Goal: Find specific page/section: Find specific page/section

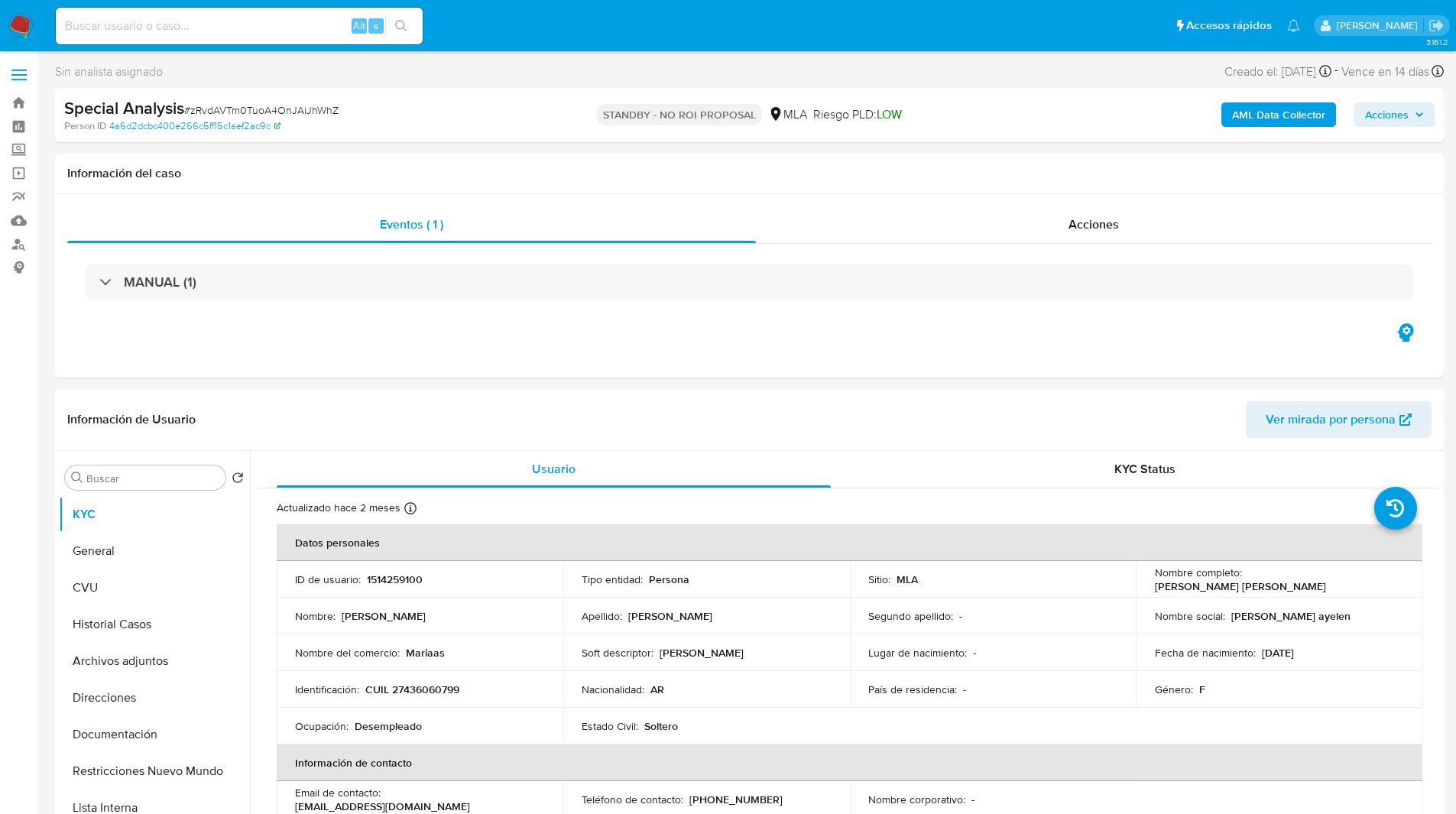
select select "10"
click at [449, 6] on ul "Pausado Ver notificaciones Alt s Accesos rápidos Presiona las siguientes teclas…" at bounding box center [678, 25] width 1260 height 38
click at [481, 15] on ul "Pausado Ver notificaciones Alt s Accesos rápidos Presiona las siguientes teclas…" at bounding box center [678, 25] width 1260 height 38
click at [495, 17] on ul "Pausado Ver notificaciones Alt s Accesos rápidos Presiona las siguientes teclas…" at bounding box center [678, 25] width 1260 height 38
click at [509, 17] on ul "Pausado Ver notificaciones Alt s Accesos rápidos Presiona las siguientes teclas…" at bounding box center [678, 25] width 1260 height 38
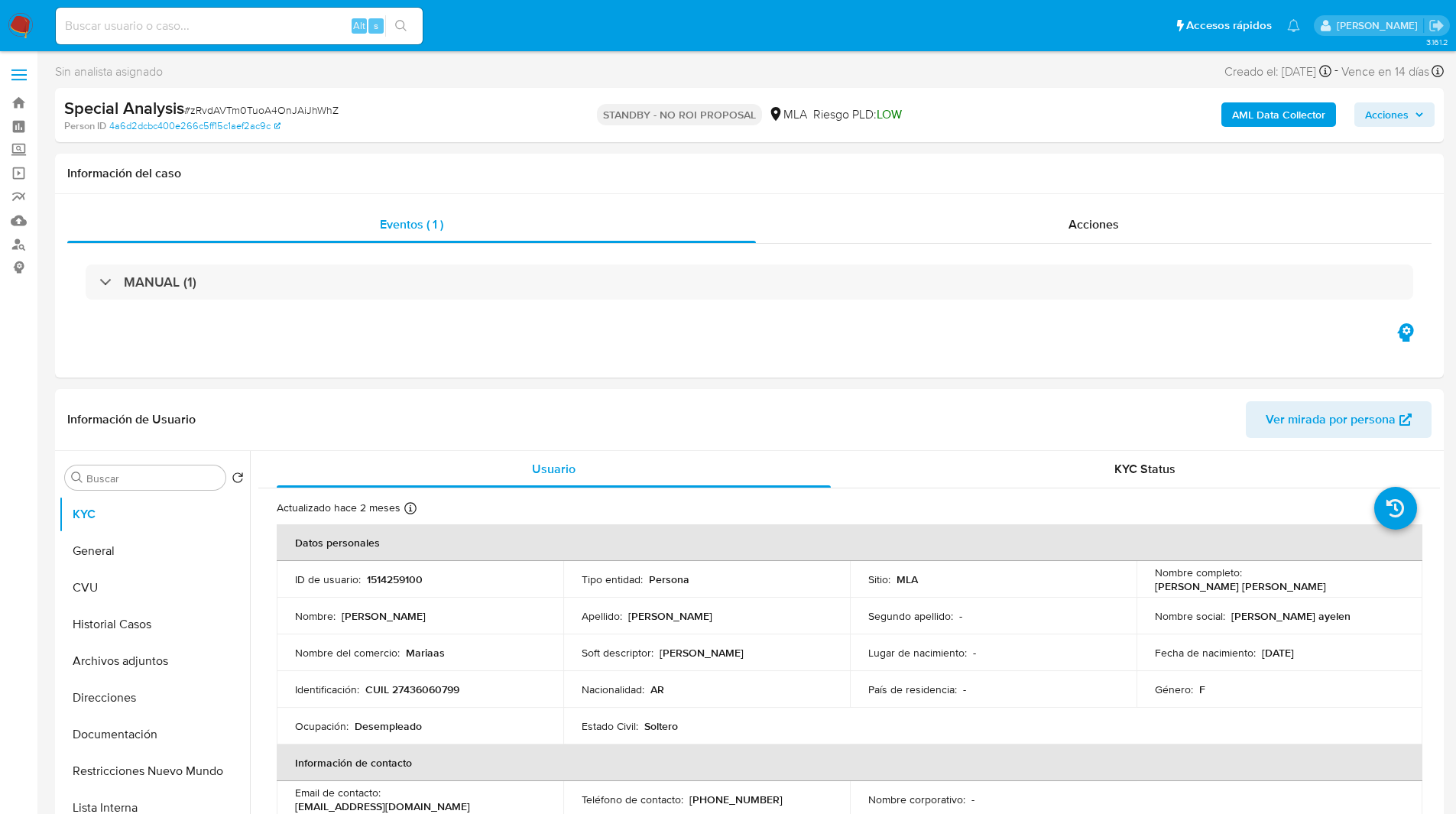
click at [502, 13] on ul "Pausado Ver notificaciones Alt s Accesos rápidos Presiona las siguientes teclas…" at bounding box center [678, 25] width 1260 height 38
click at [420, 71] on div "Sin analista asignado Asignado el: [DATE] 18:35:21 Creado el: [DATE] Creado el:…" at bounding box center [749, 74] width 1389 height 27
click at [547, 66] on div "Sin analista asignado Asignado el: [DATE] 18:35:21 Creado el: [DATE] Creado el:…" at bounding box center [749, 74] width 1389 height 27
click at [572, 33] on ul "Pausado Ver notificaciones Alt s Accesos rápidos Presiona las siguientes teclas…" at bounding box center [678, 25] width 1260 height 38
click at [241, 23] on input at bounding box center [239, 26] width 367 height 20
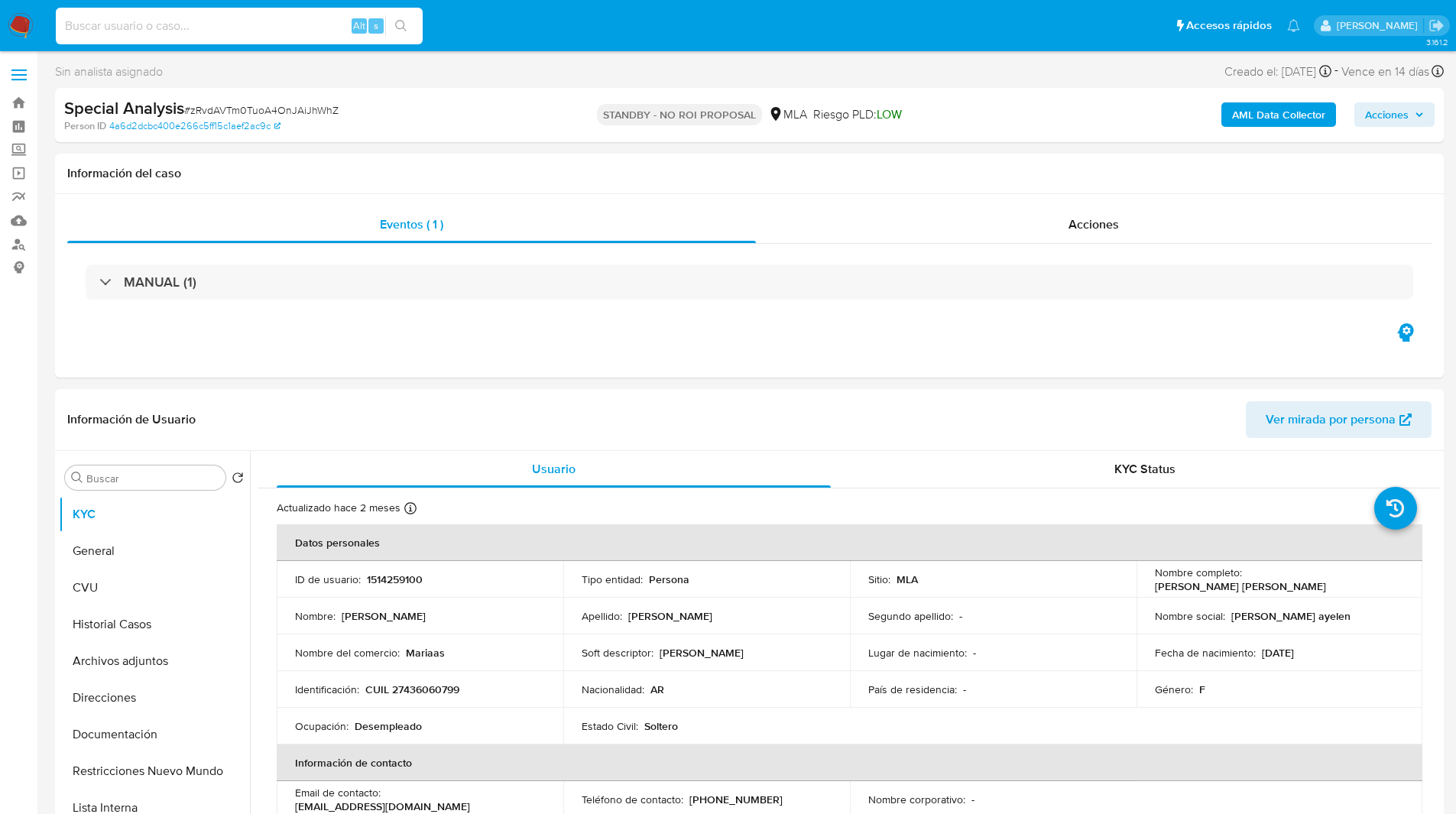
paste input "YGjsCDy21KaOsrHFa4B0Ug7c"
type input "YGjsCDy21KaOsrHFa4B0Ug7c"
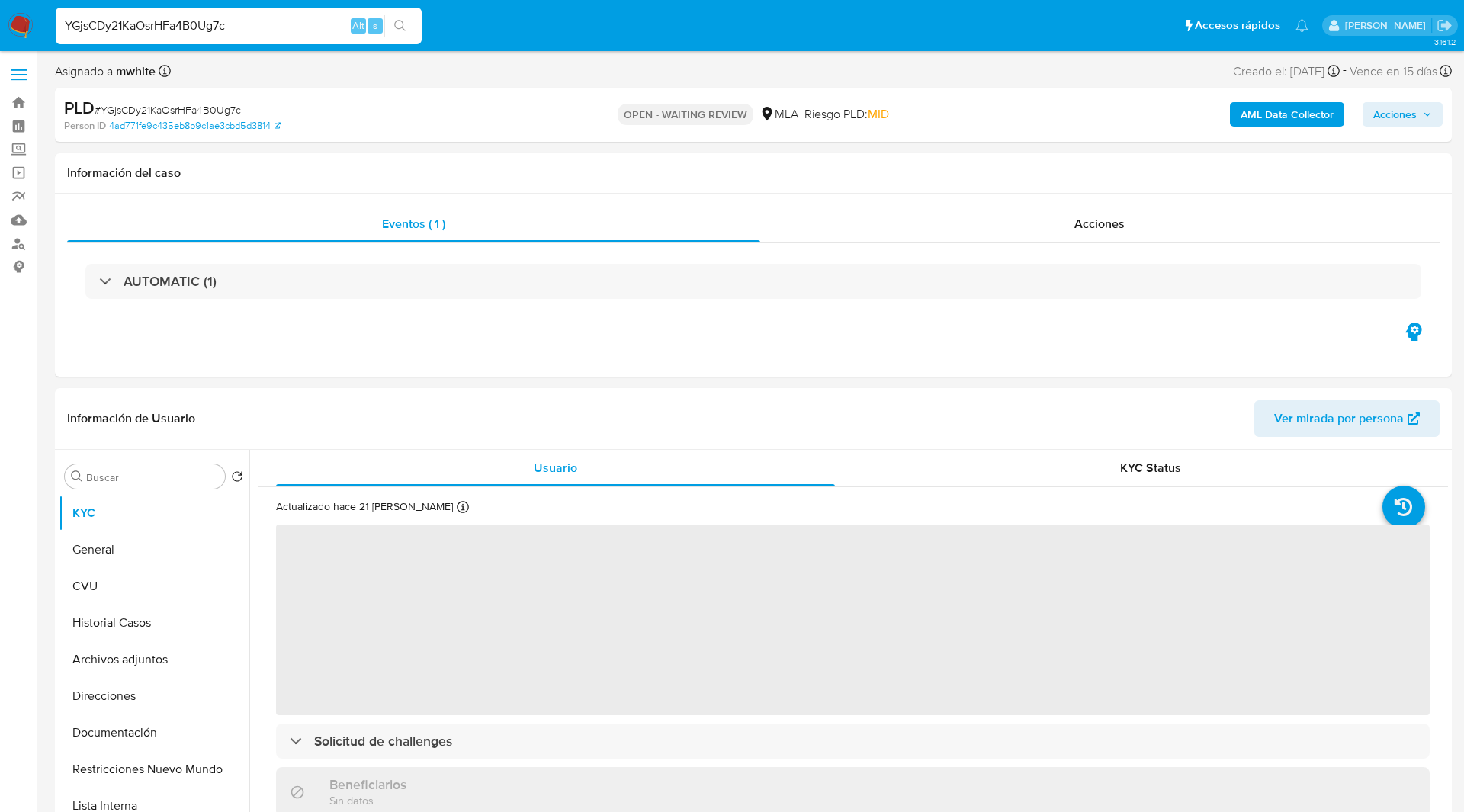
select select "10"
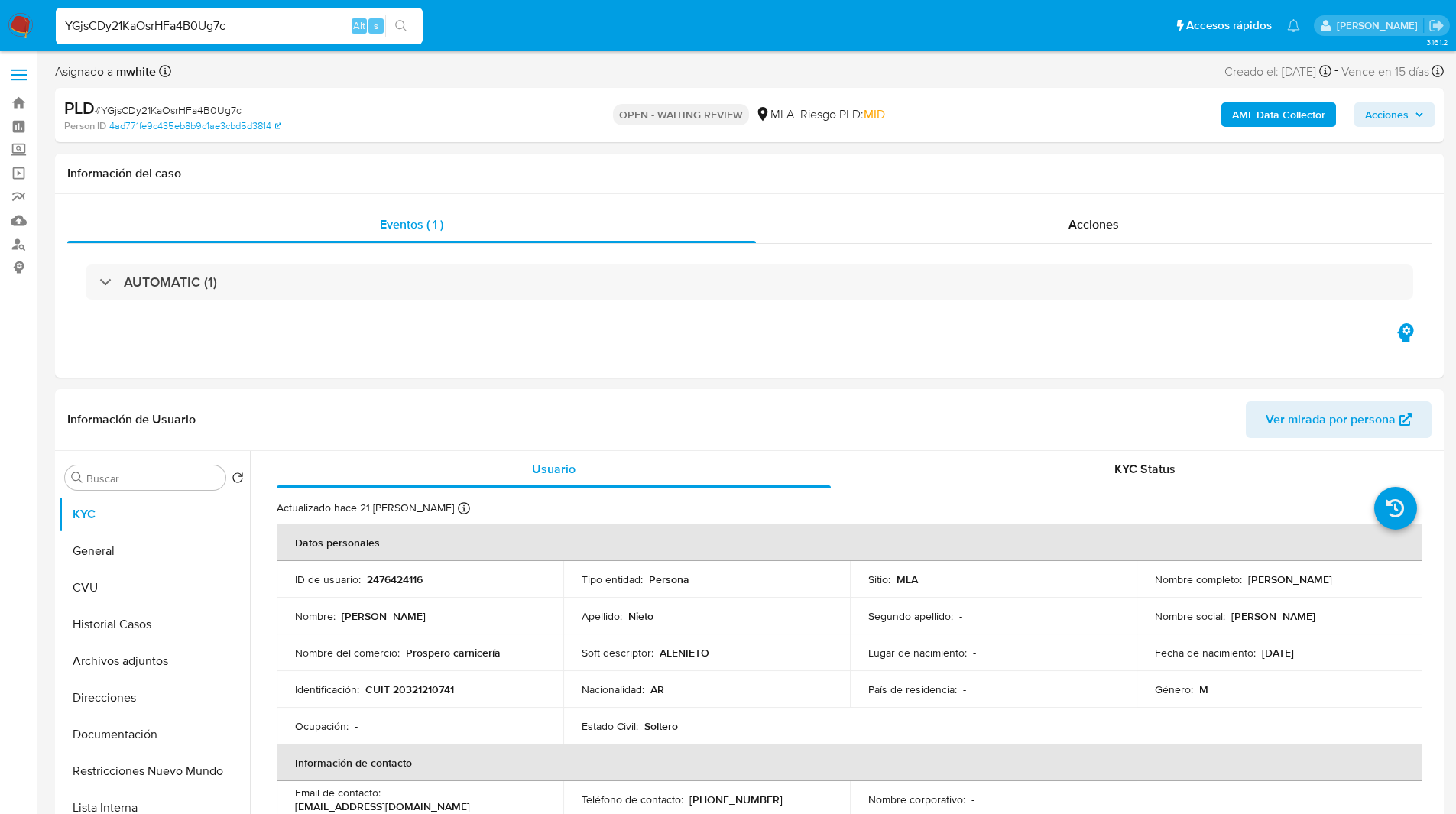
click at [527, 35] on ul "Pausado Ver notificaciones YGjsCDy21KaOsrHFa4B0Ug7c Alt s Accesos rápidos Presi…" at bounding box center [678, 25] width 1260 height 38
